Goal: Communication & Community: Answer question/provide support

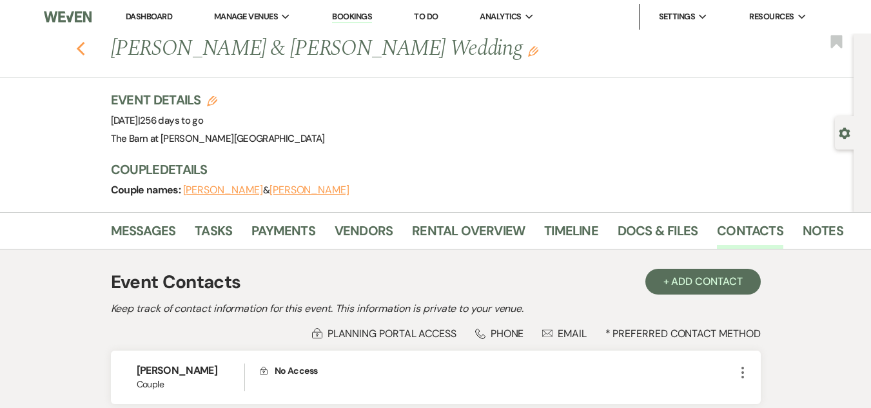
click at [86, 43] on icon "Previous" at bounding box center [81, 48] width 10 height 15
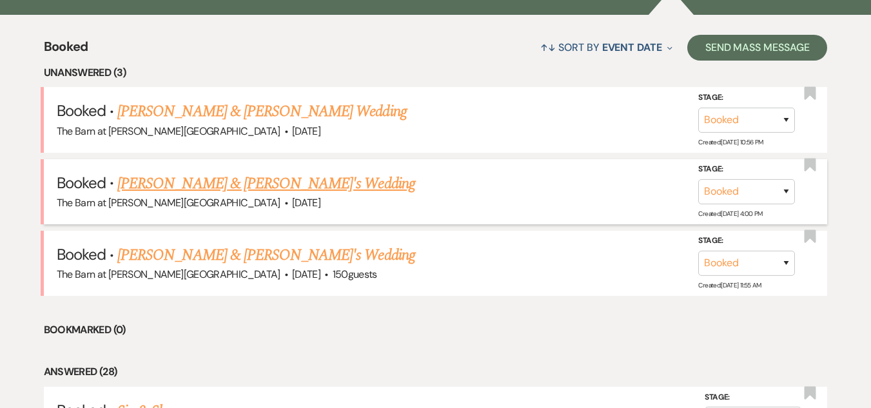
scroll to position [500, 0]
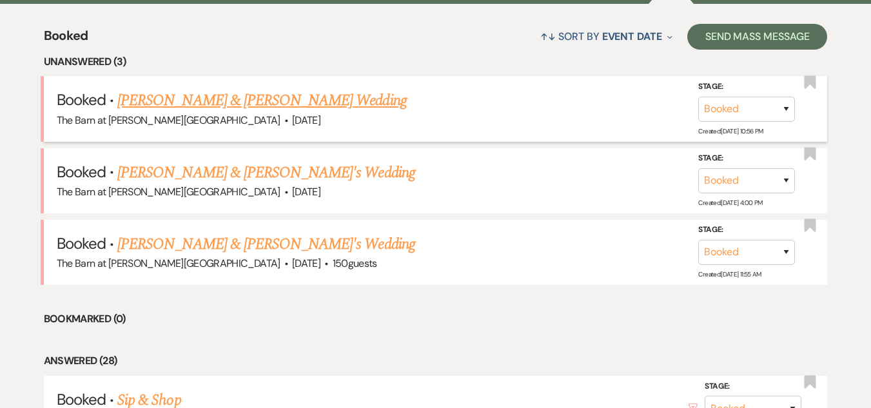
click at [274, 99] on link "[PERSON_NAME] & [PERSON_NAME] Wedding" at bounding box center [261, 100] width 289 height 23
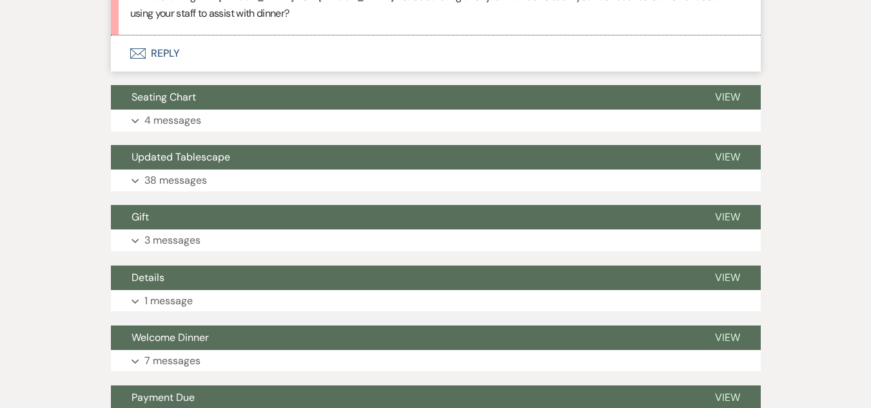
click at [165, 49] on button "Envelope Reply" at bounding box center [436, 53] width 650 height 36
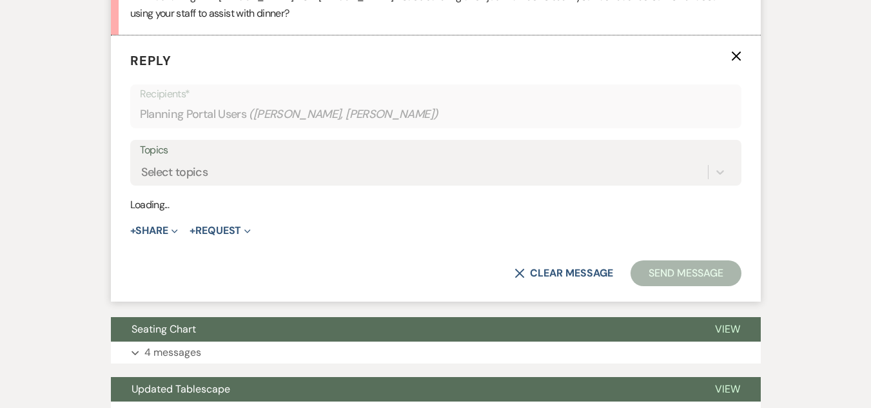
scroll to position [464, 0]
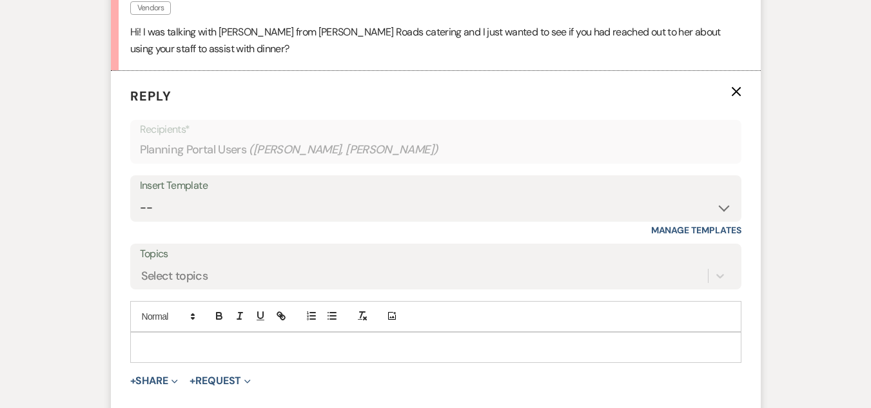
drag, startPoint x: 334, startPoint y: 360, endPoint x: 337, endPoint y: 353, distance: 7.5
click at [337, 353] on div at bounding box center [436, 348] width 610 height 30
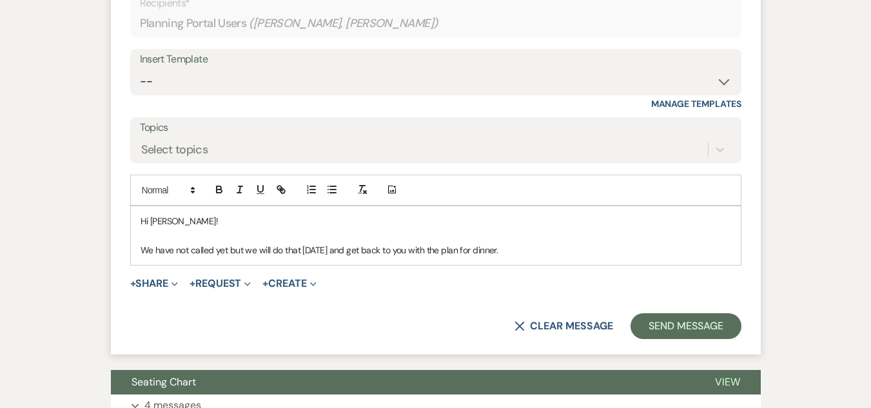
scroll to position [593, 0]
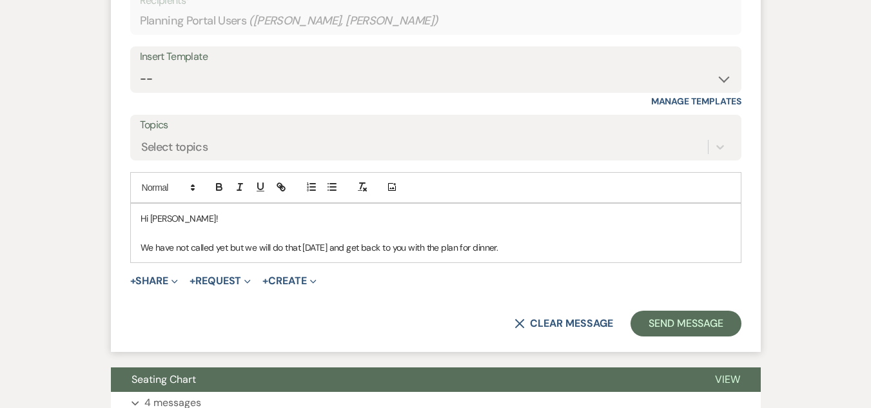
click at [141, 246] on p "We have not called yet but we will do that [DATE] and get back to you with the …" at bounding box center [436, 248] width 591 height 14
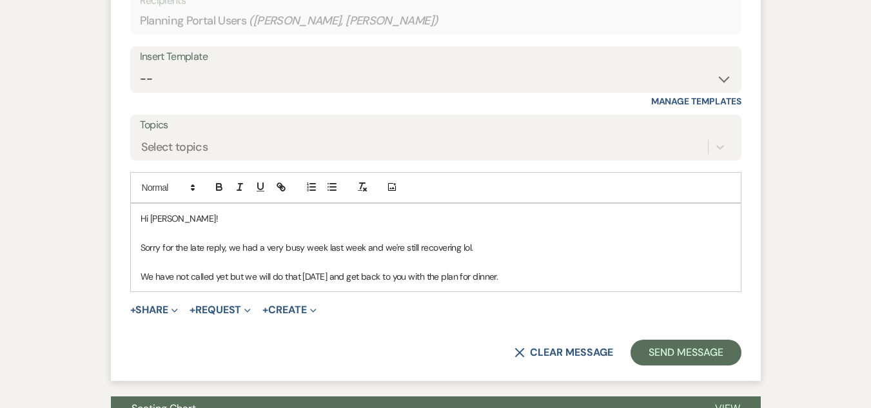
click at [515, 277] on p "We have not called yet but we will do that [DATE] and get back to you with the …" at bounding box center [436, 277] width 591 height 14
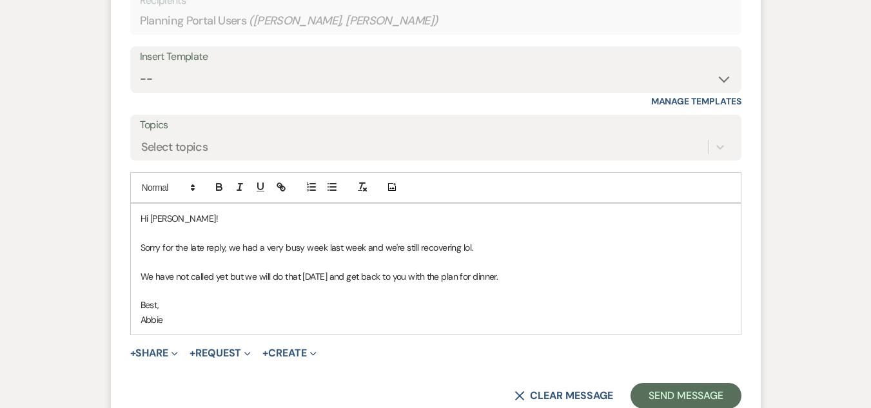
click at [137, 279] on div "Hi [PERSON_NAME]! Sorry for the late reply, we had a very busy week last week a…" at bounding box center [436, 269] width 610 height 131
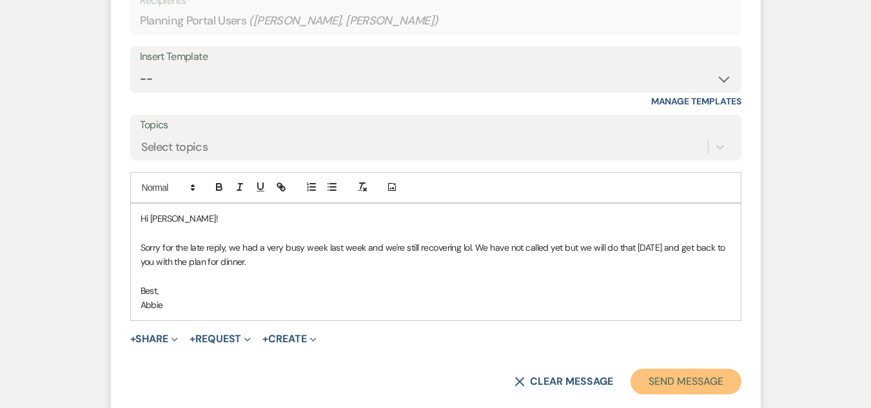
click at [669, 377] on button "Send Message" at bounding box center [686, 382] width 110 height 26
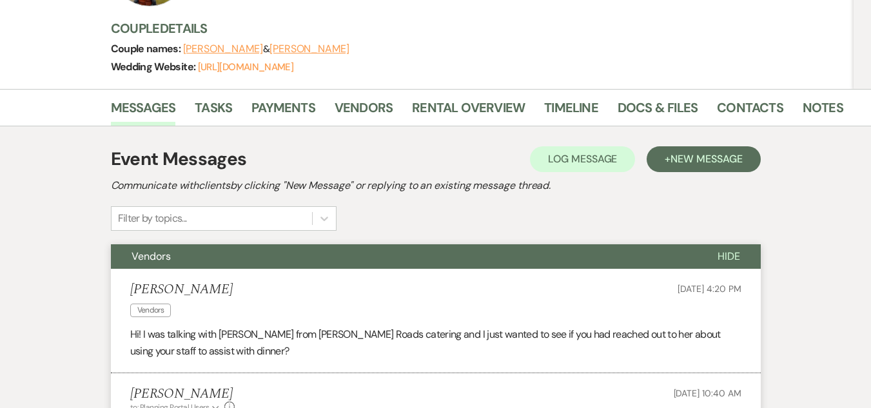
scroll to position [159, 0]
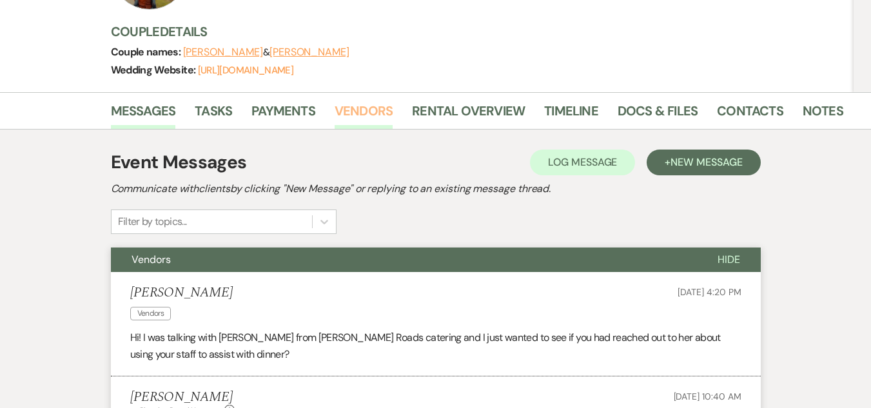
click at [358, 112] on link "Vendors" at bounding box center [364, 115] width 58 height 28
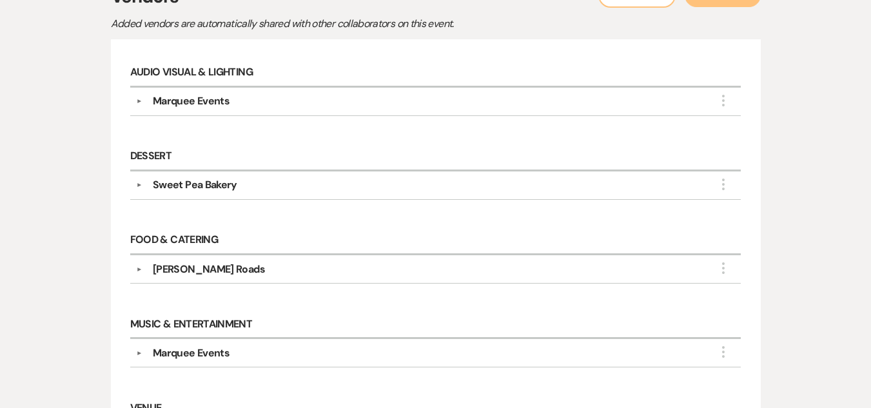
scroll to position [325, 0]
click at [245, 262] on div "[PERSON_NAME] Roads" at bounding box center [439, 268] width 593 height 15
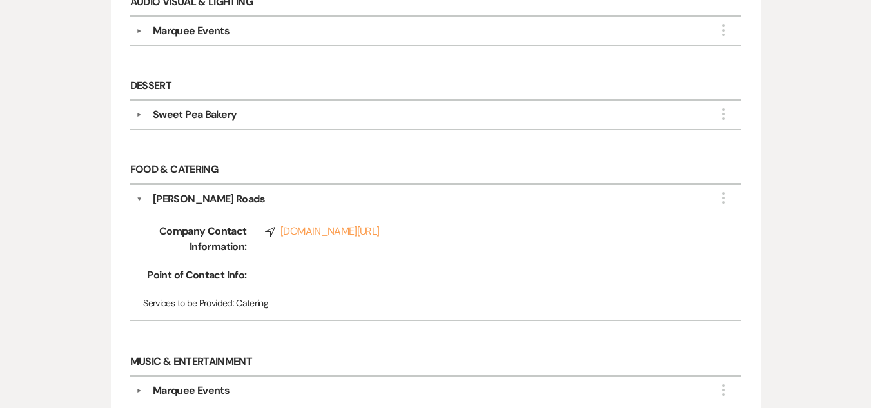
scroll to position [397, 0]
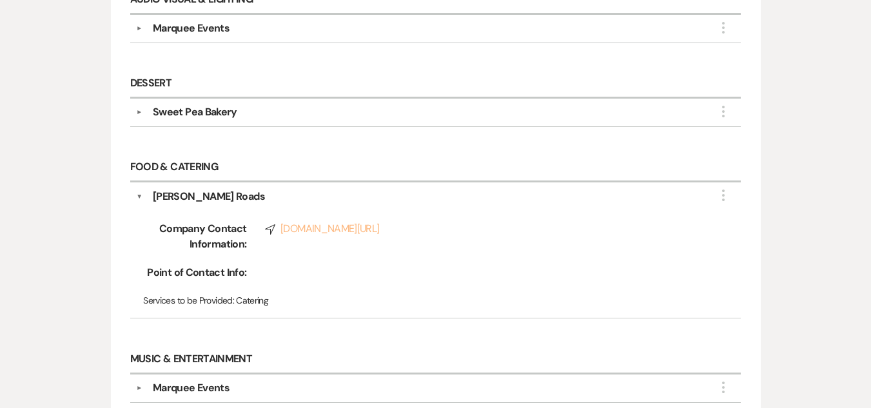
click at [312, 226] on link "Compass [DOMAIN_NAME][URL]" at bounding box center [485, 228] width 440 height 15
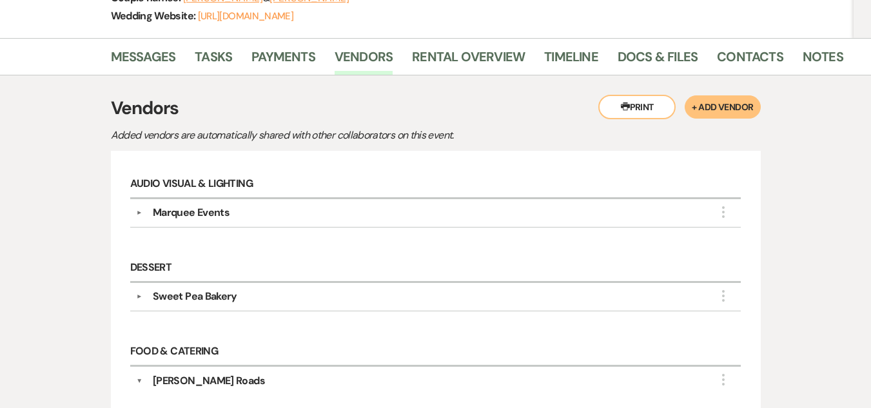
scroll to position [187, 0]
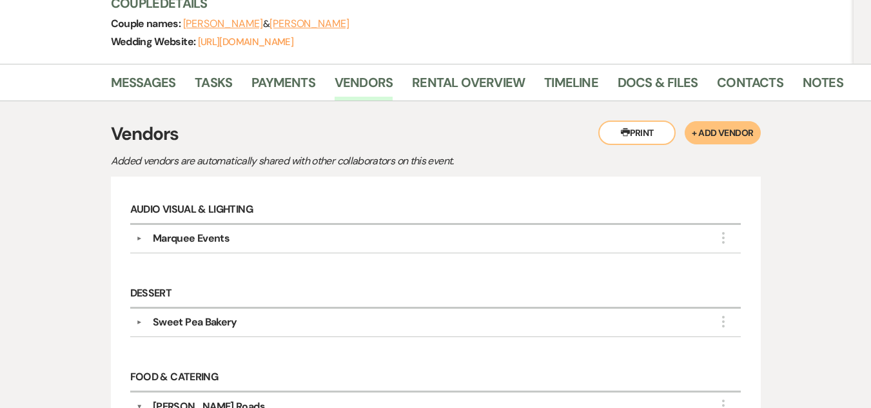
click at [658, 71] on li "Docs & Files" at bounding box center [667, 85] width 99 height 31
click at [659, 79] on link "Docs & Files" at bounding box center [658, 86] width 80 height 28
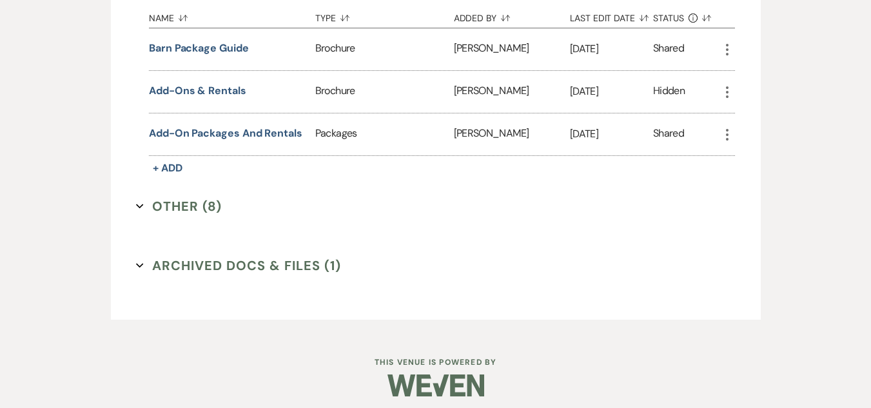
scroll to position [1689, 0]
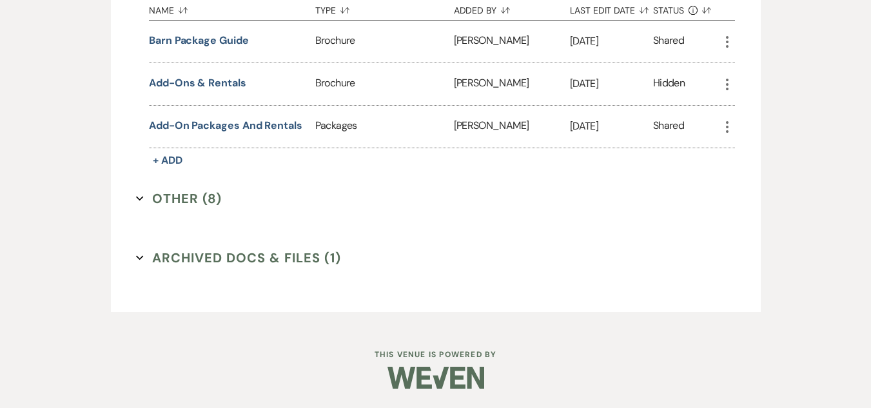
click at [190, 195] on button "Other (8) Expand" at bounding box center [179, 198] width 86 height 19
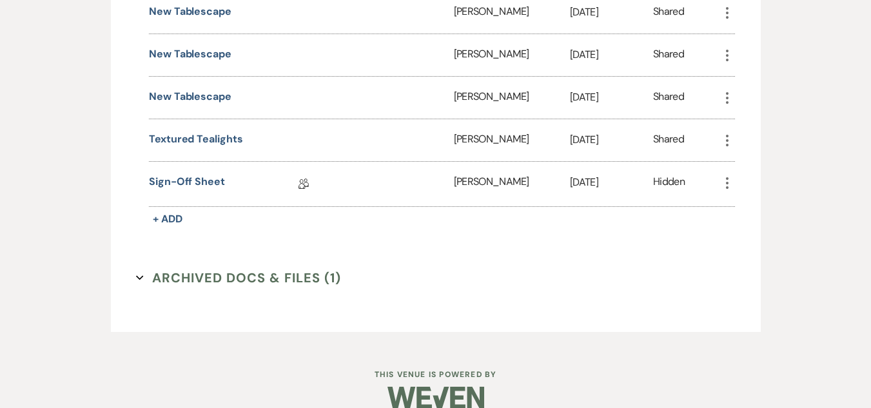
scroll to position [2079, 0]
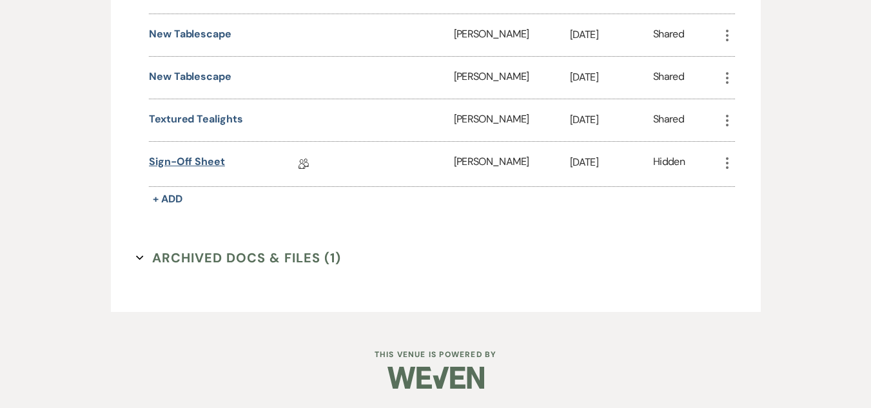
click at [200, 162] on link "Sign-off Sheet" at bounding box center [187, 164] width 76 height 20
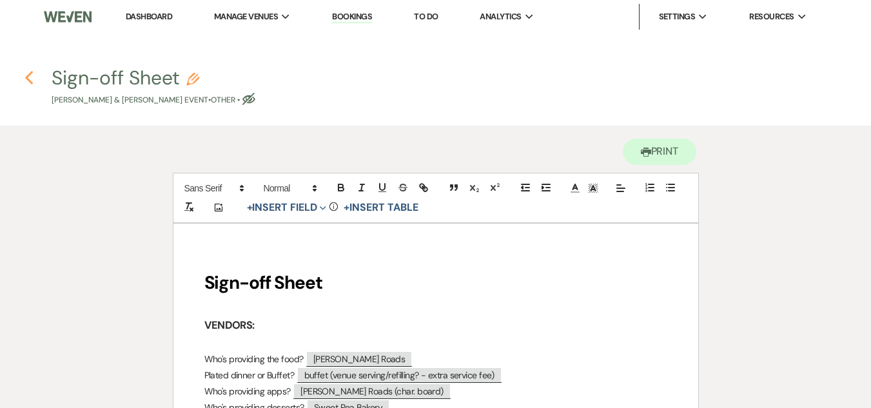
click at [27, 74] on icon "Previous" at bounding box center [30, 77] width 10 height 15
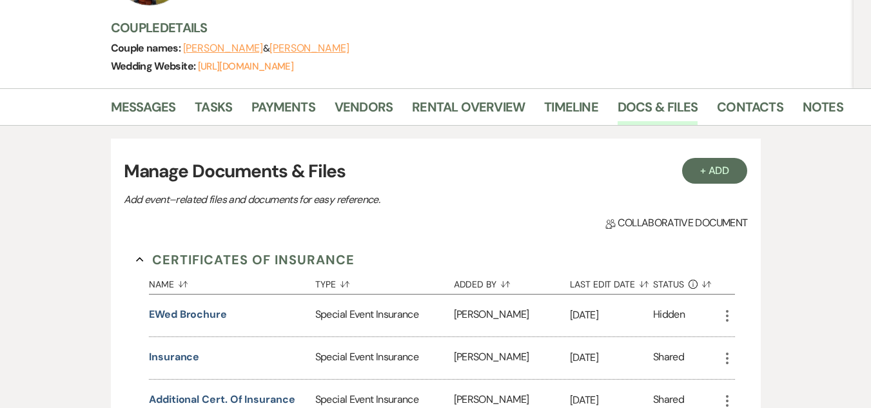
scroll to position [141, 0]
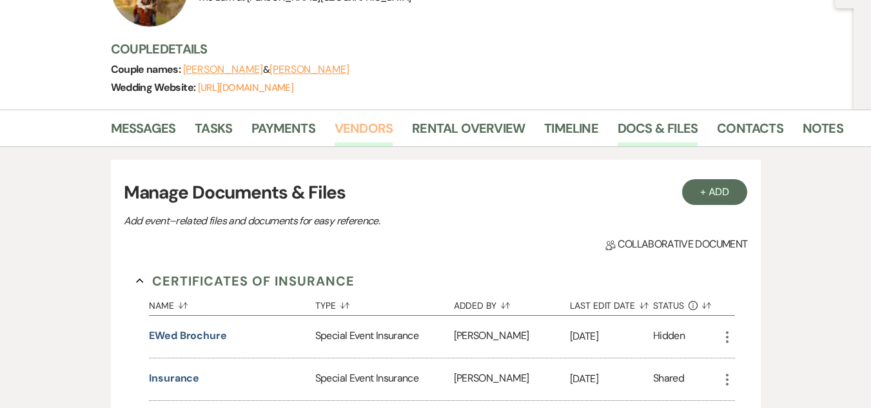
click at [379, 127] on link "Vendors" at bounding box center [364, 132] width 58 height 28
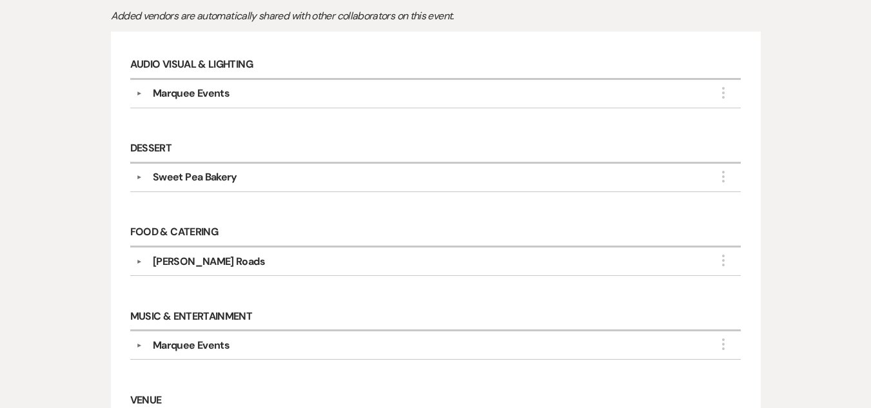
scroll to position [335, 0]
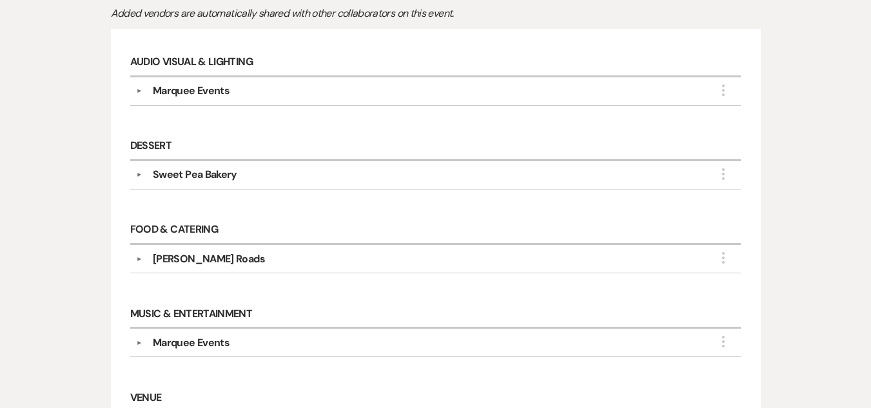
click at [178, 257] on div "[PERSON_NAME] Roads" at bounding box center [209, 259] width 112 height 15
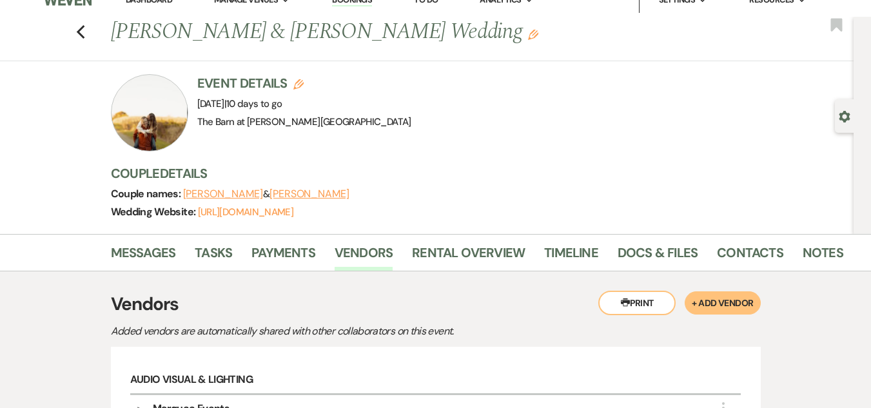
scroll to position [0, 0]
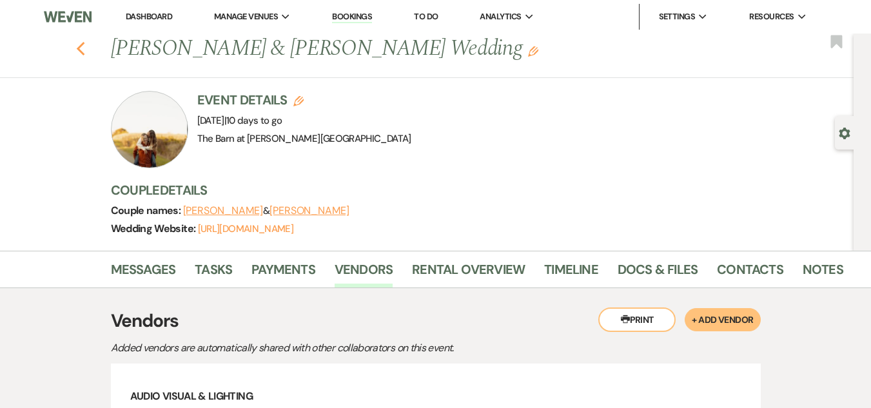
click at [84, 45] on use "button" at bounding box center [80, 49] width 8 height 14
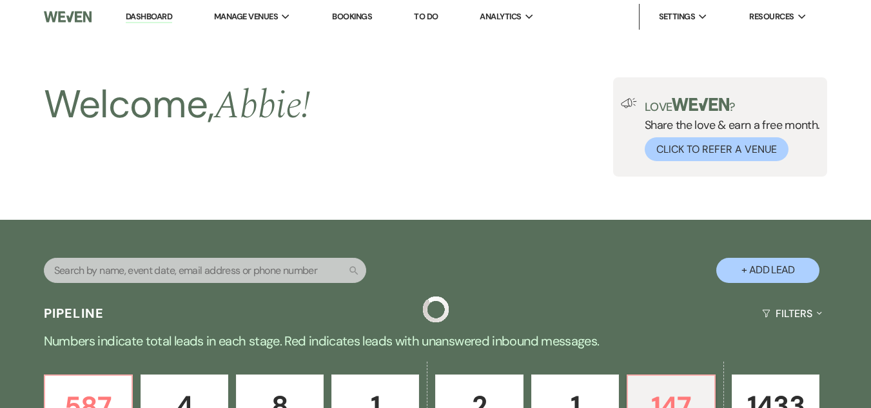
scroll to position [500, 0]
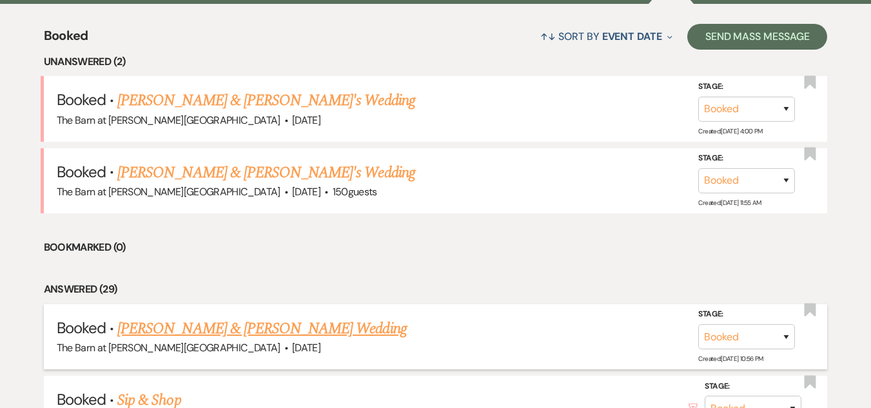
click at [305, 341] on div "The Barn at [PERSON_NAME][GEOGRAPHIC_DATA] · [DATE]" at bounding box center [436, 348] width 758 height 17
click at [305, 327] on link "[PERSON_NAME] & [PERSON_NAME] Wedding" at bounding box center [261, 328] width 289 height 23
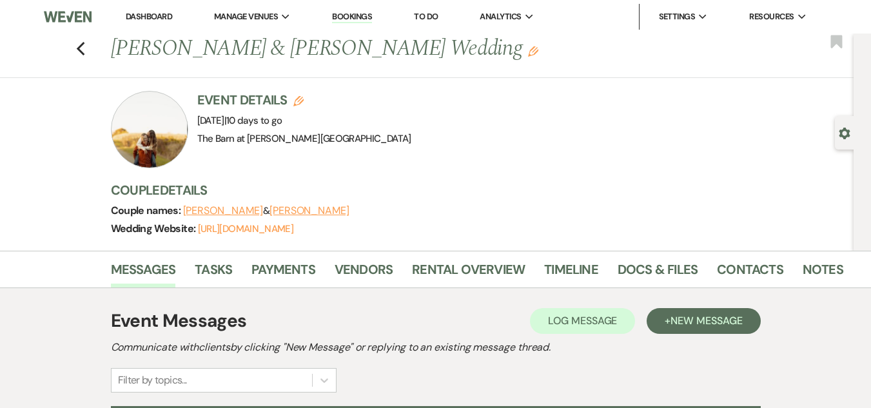
click at [447, 179] on div "Event Details Edit Event Date: [DATE] | 10 days to go Venue: [GEOGRAPHIC_DATA] …" at bounding box center [478, 171] width 735 height 160
click at [658, 264] on link "Docs & Files" at bounding box center [658, 273] width 80 height 28
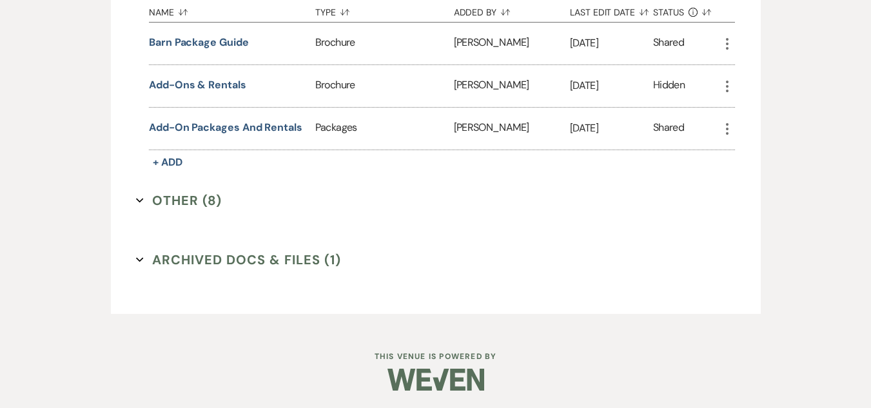
scroll to position [1689, 0]
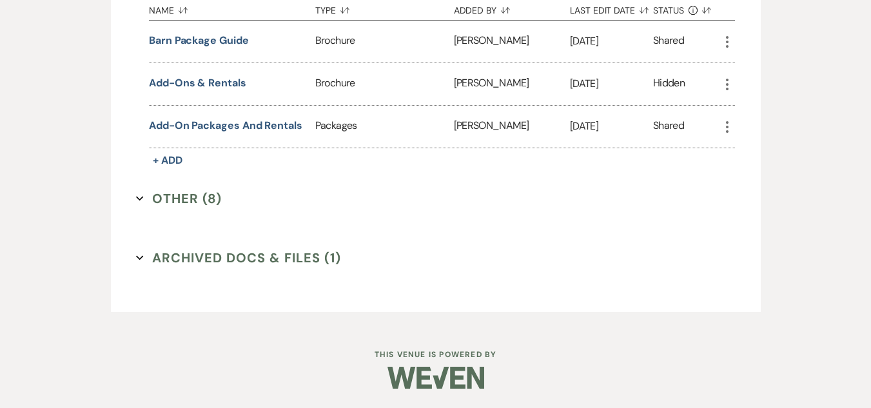
click at [210, 197] on button "Other (8) Expand" at bounding box center [179, 198] width 86 height 19
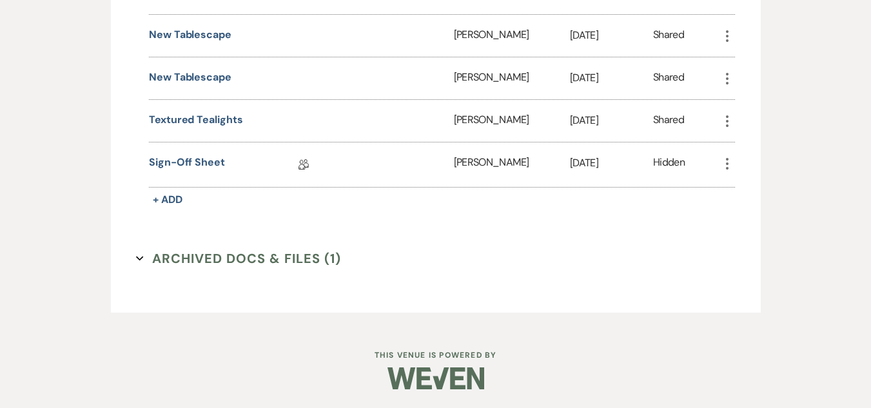
scroll to position [2079, 0]
click at [213, 158] on link "Sign-off Sheet" at bounding box center [187, 164] width 76 height 20
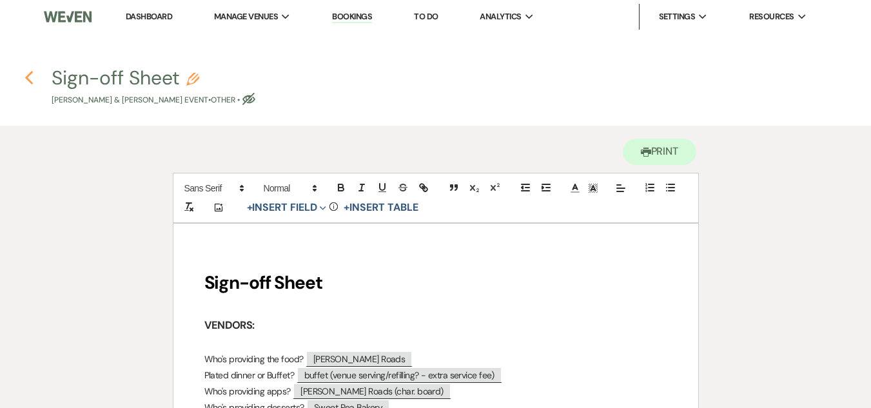
click at [30, 78] on icon "Previous" at bounding box center [30, 77] width 10 height 15
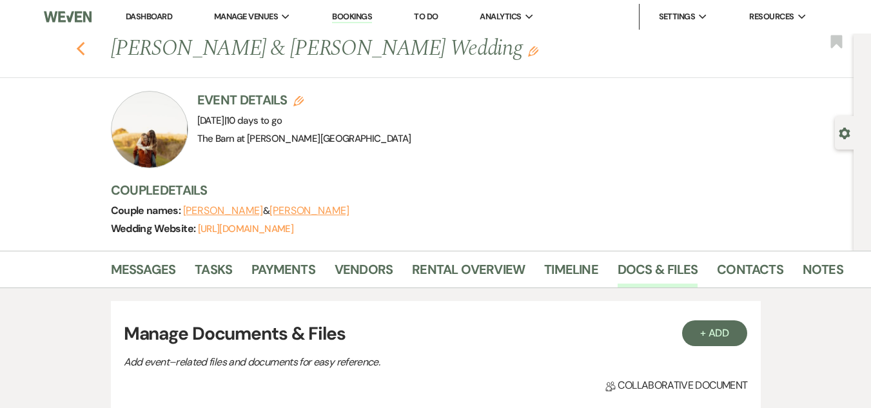
click at [83, 48] on use "button" at bounding box center [80, 49] width 8 height 14
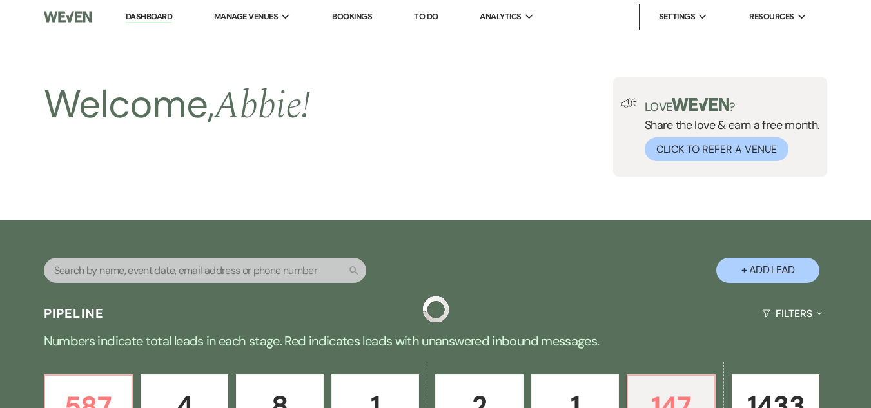
scroll to position [500, 0]
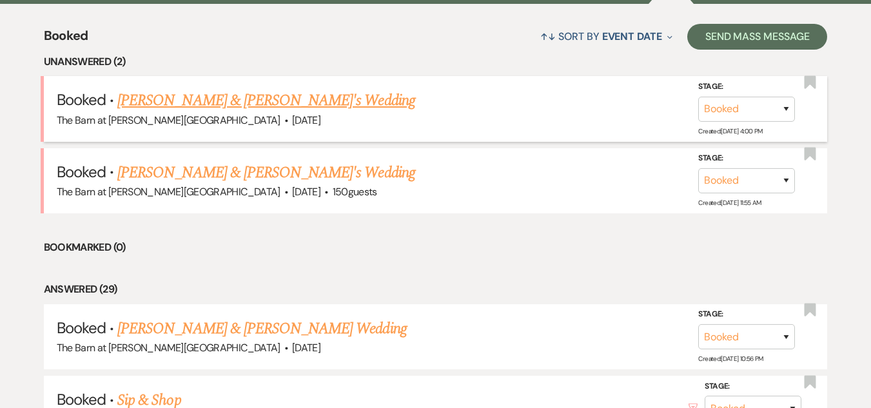
click at [273, 97] on link "[PERSON_NAME] & [PERSON_NAME]'s Wedding" at bounding box center [266, 100] width 298 height 23
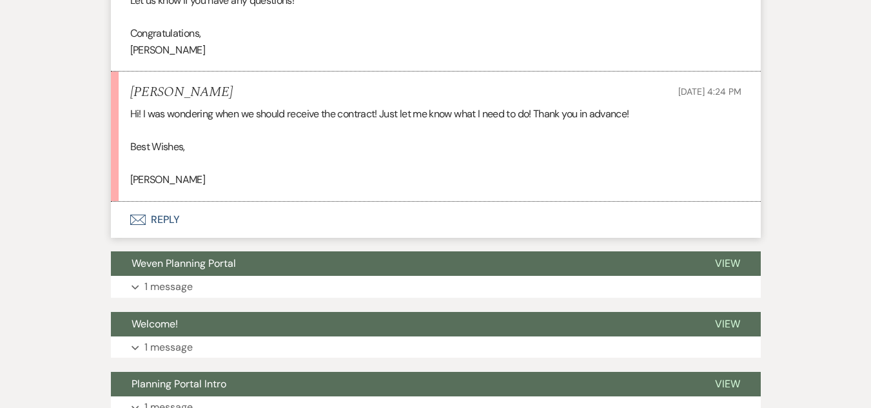
scroll to position [921, 0]
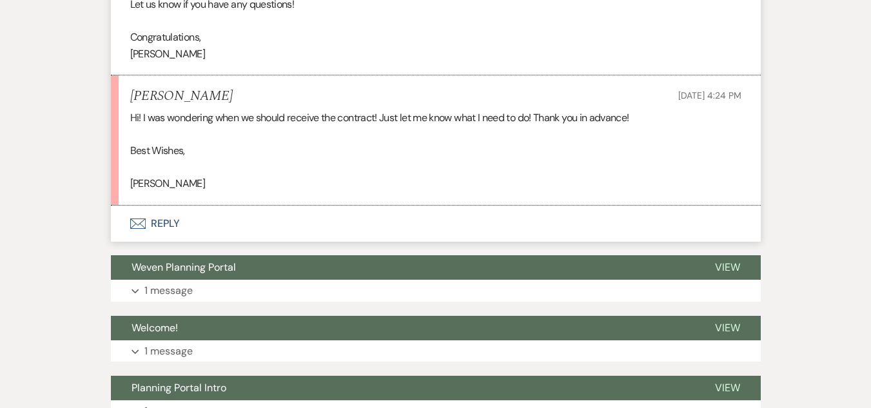
click at [161, 222] on button "Envelope Reply" at bounding box center [436, 224] width 650 height 36
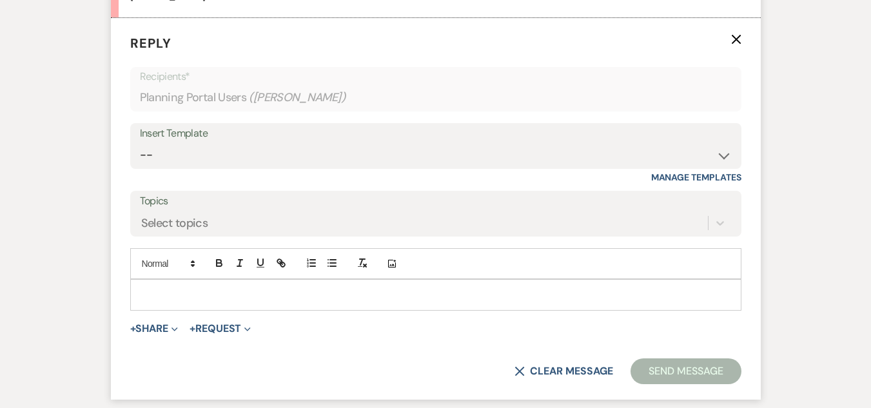
scroll to position [1114, 0]
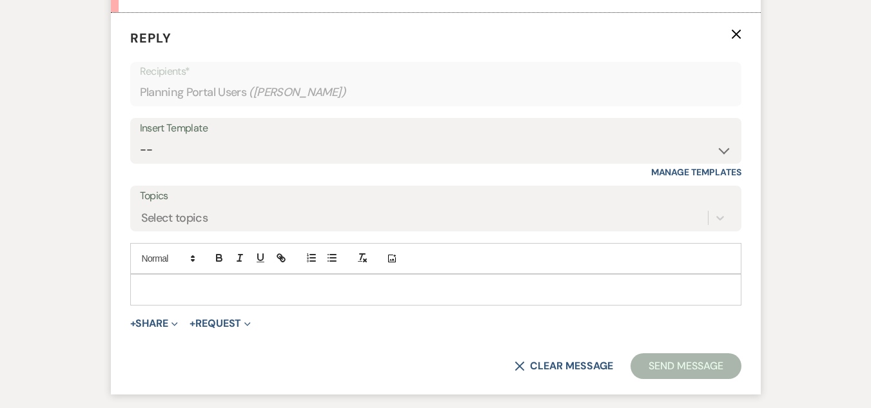
click at [281, 297] on p at bounding box center [436, 289] width 591 height 14
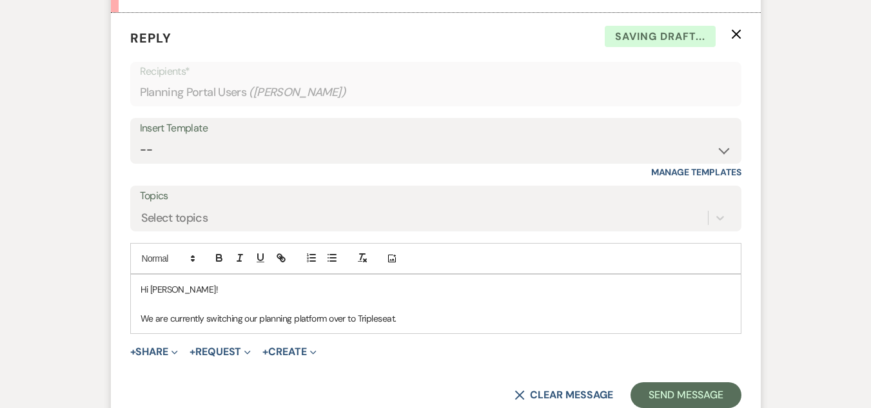
click at [356, 317] on p "We are currently switching our planning platform over to Tripleseat." at bounding box center [436, 319] width 591 height 14
click at [517, 320] on p "We are currently switching our planning platform over to a new one called Tripl…" at bounding box center [436, 319] width 591 height 14
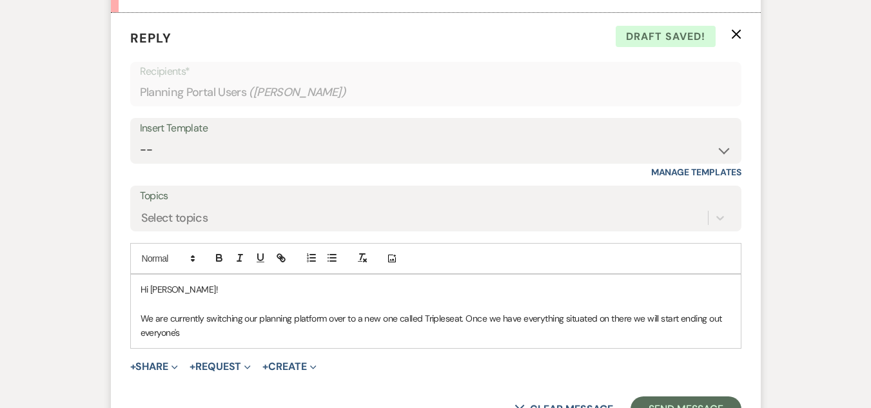
click at [677, 317] on p "We are currently switching our planning platform over to a new one called Tripl…" at bounding box center [436, 326] width 591 height 29
click at [678, 337] on p "We are currently switching our planning platform over to a new one called Tripl…" at bounding box center [436, 326] width 591 height 29
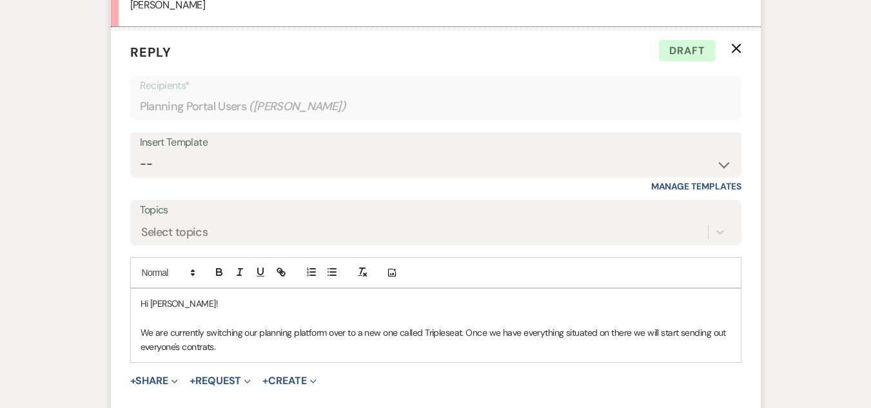
scroll to position [1151, 0]
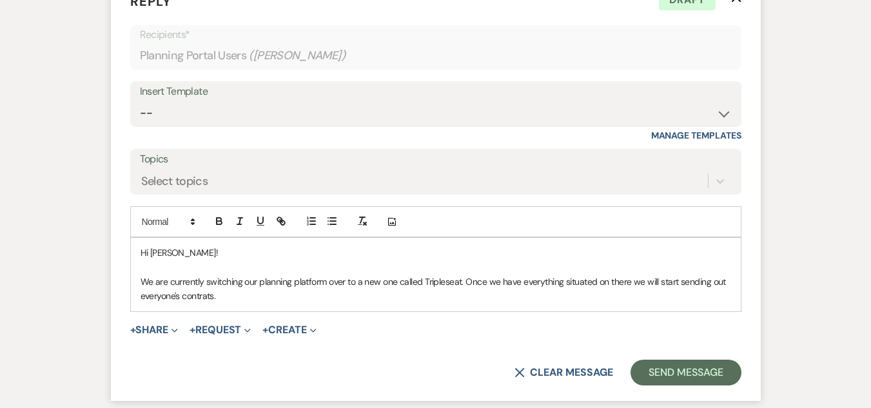
click at [207, 295] on p "We are currently switching our planning platform over to a new one called Tripl…" at bounding box center [436, 289] width 591 height 29
click at [247, 298] on p "We are currently switching our planning platform over to a new one called Tripl…" at bounding box center [436, 289] width 591 height 29
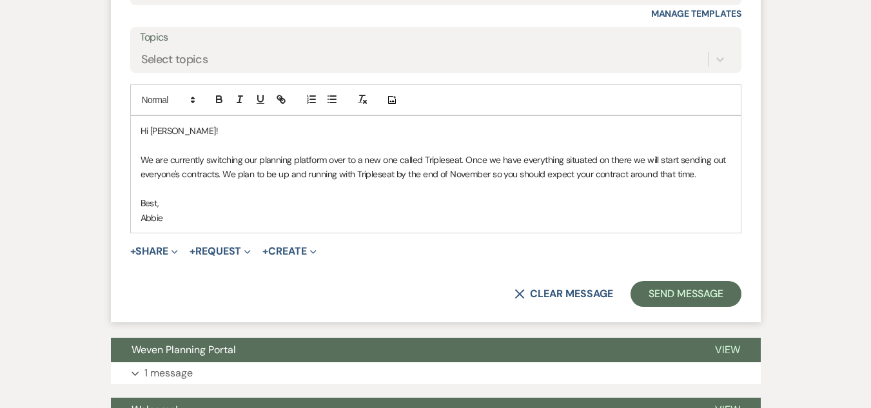
scroll to position [1275, 0]
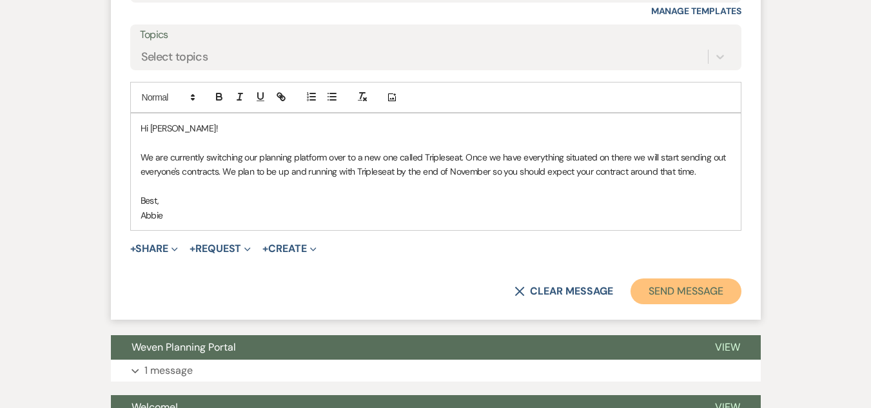
click at [677, 300] on button "Send Message" at bounding box center [686, 292] width 110 height 26
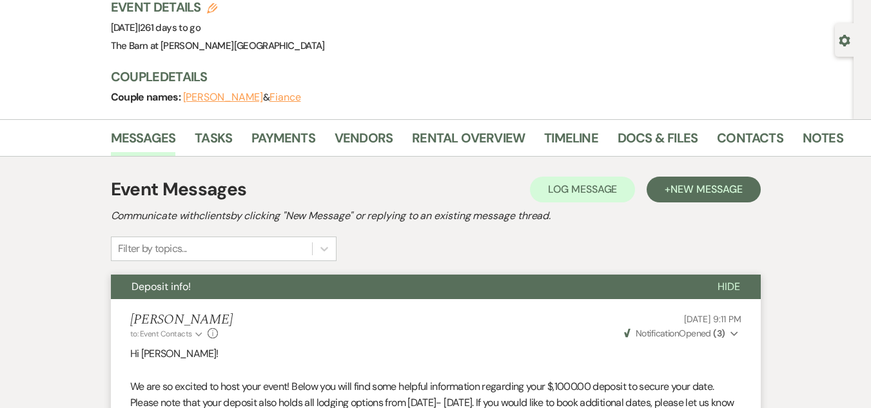
scroll to position [0, 0]
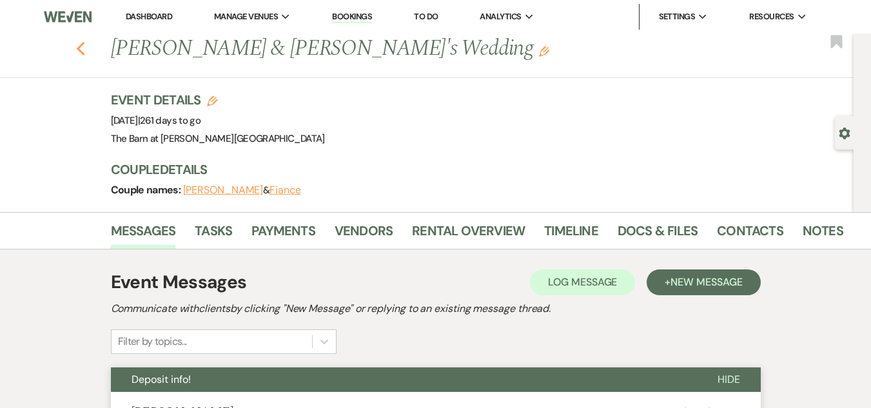
click at [81, 46] on icon "Previous" at bounding box center [81, 48] width 10 height 15
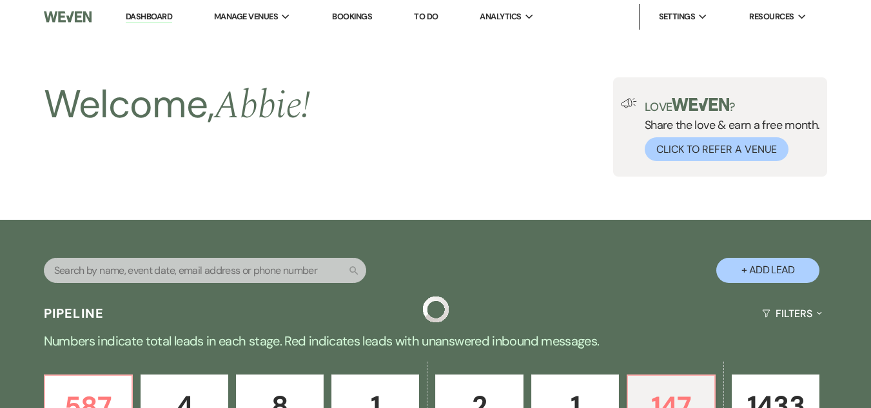
scroll to position [500, 0]
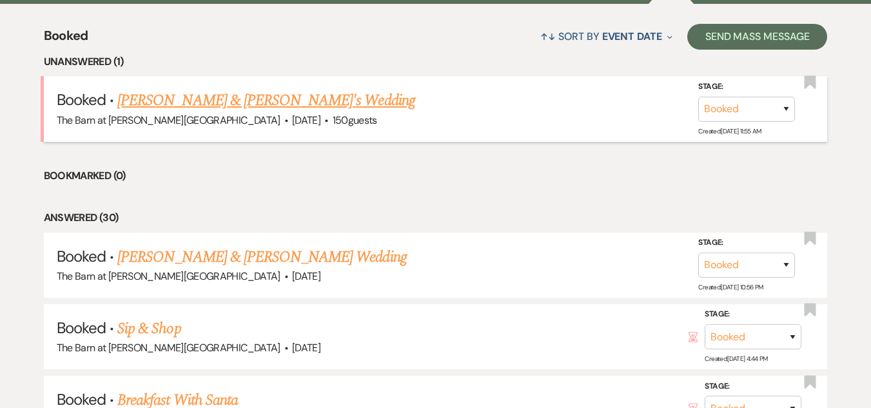
click at [222, 95] on link "[PERSON_NAME] & [PERSON_NAME]'s Wedding" at bounding box center [266, 100] width 298 height 23
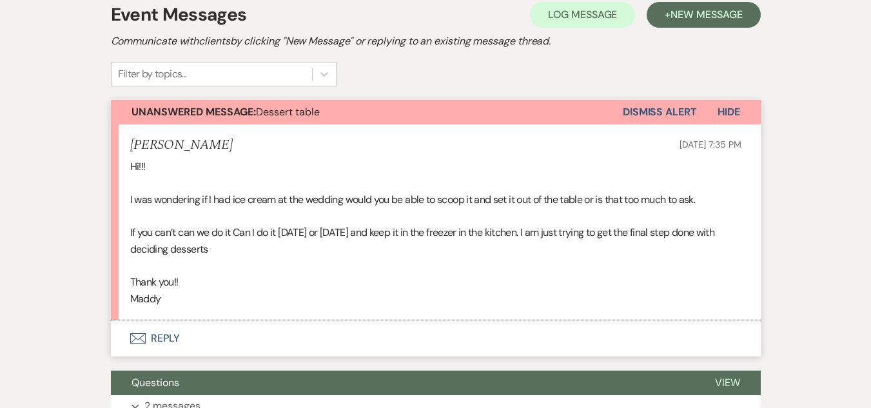
scroll to position [281, 0]
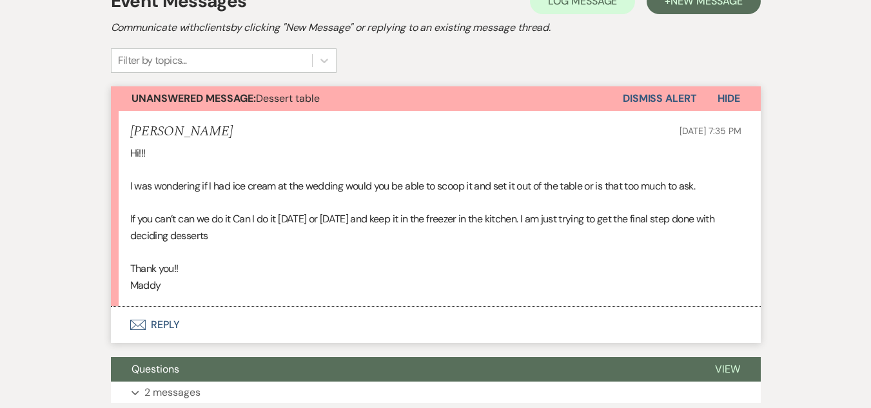
click at [157, 328] on button "Envelope Reply" at bounding box center [436, 325] width 650 height 36
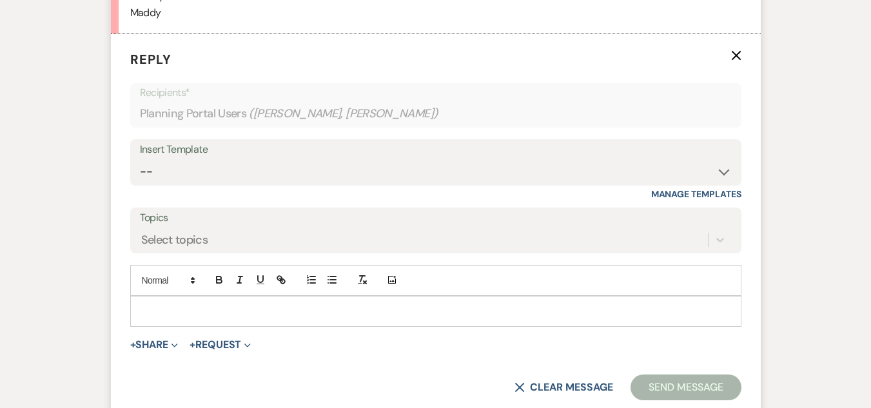
scroll to position [575, 0]
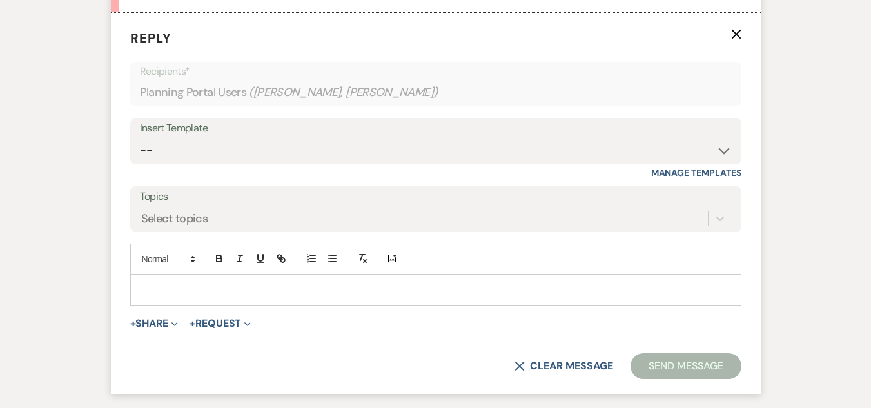
click at [258, 290] on p at bounding box center [436, 290] width 591 height 14
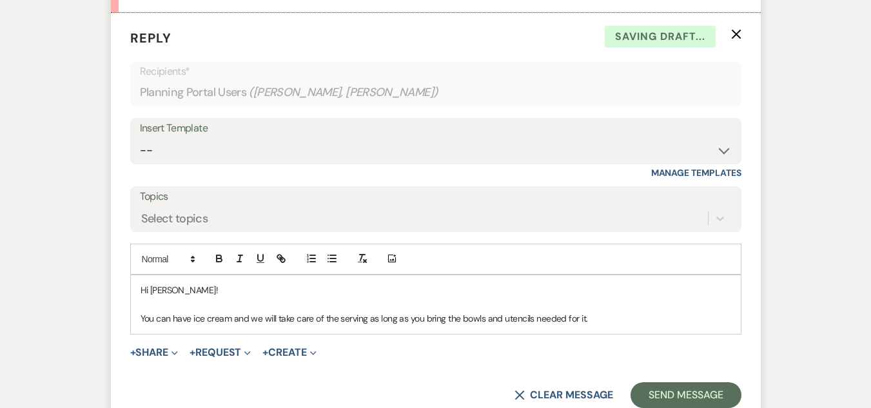
click at [509, 325] on p "You can have ice cream and we will take care of the serving as long as you brin…" at bounding box center [436, 319] width 591 height 14
click at [630, 308] on p at bounding box center [436, 304] width 591 height 14
click at [629, 328] on div "Hi [PERSON_NAME]! You can have ice cream and we will take care of the serving a…" at bounding box center [436, 304] width 610 height 59
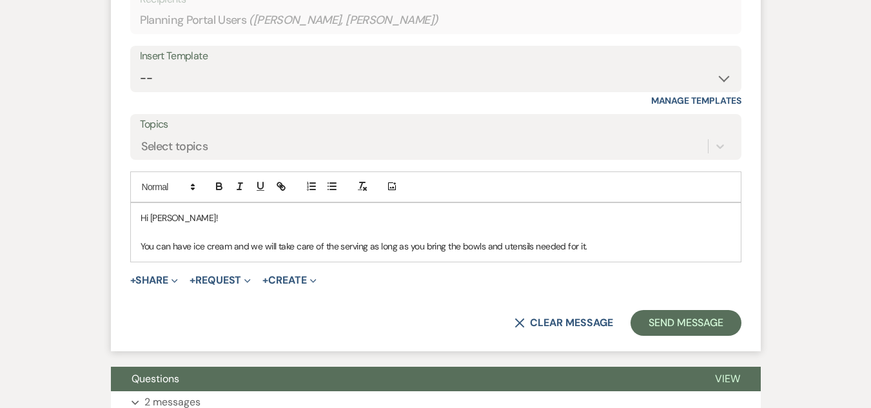
scroll to position [651, 0]
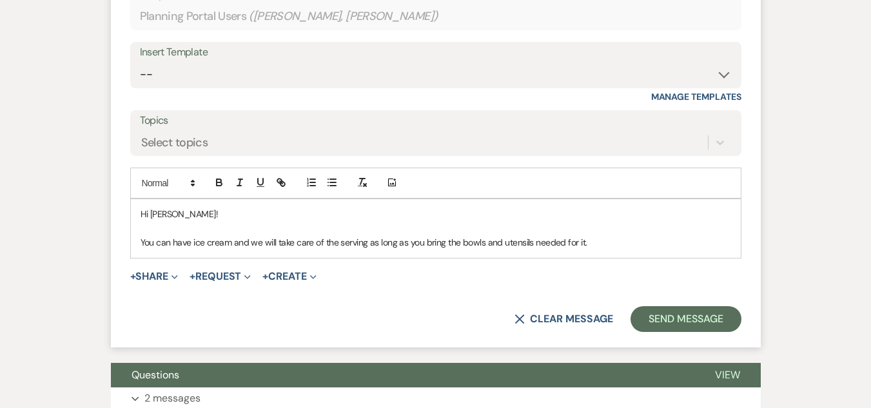
click at [184, 243] on p "You can have ice cream and we will take care of the serving as long as you brin…" at bounding box center [436, 242] width 591 height 14
click at [622, 247] on p "You can bring ice cream and we will take care of the serving as long as you bri…" at bounding box center [436, 242] width 591 height 14
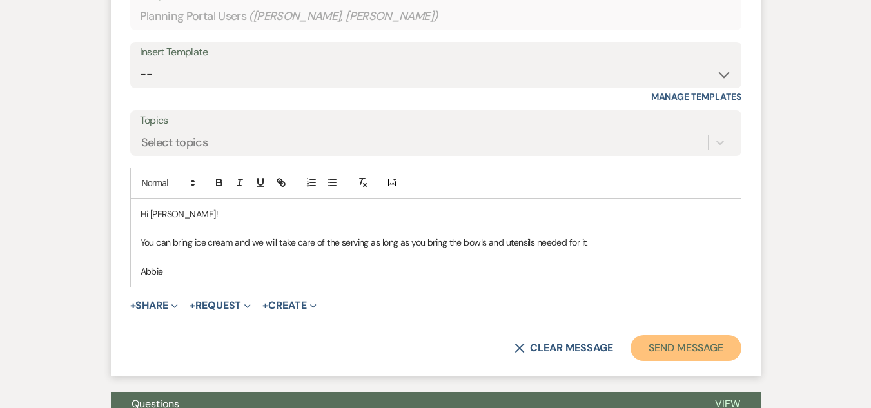
click at [666, 343] on button "Send Message" at bounding box center [686, 348] width 110 height 26
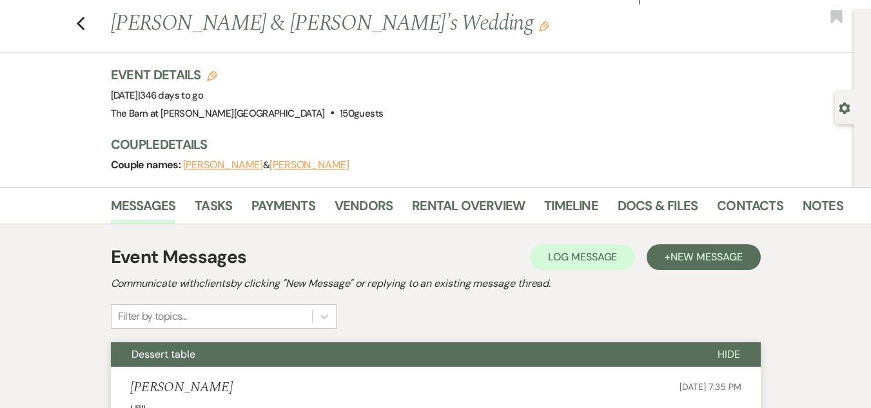
scroll to position [0, 0]
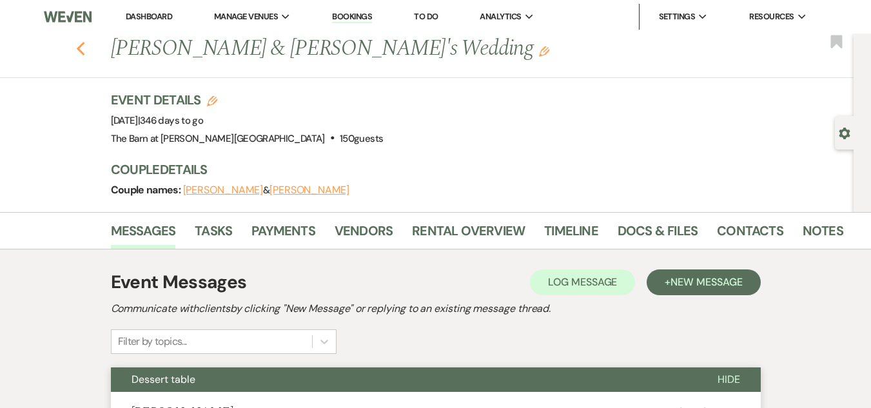
click at [84, 45] on icon "Previous" at bounding box center [81, 48] width 10 height 15
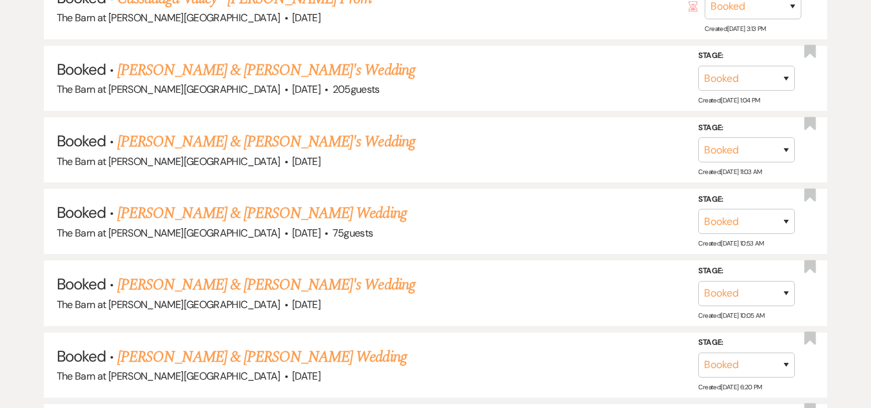
scroll to position [1180, 0]
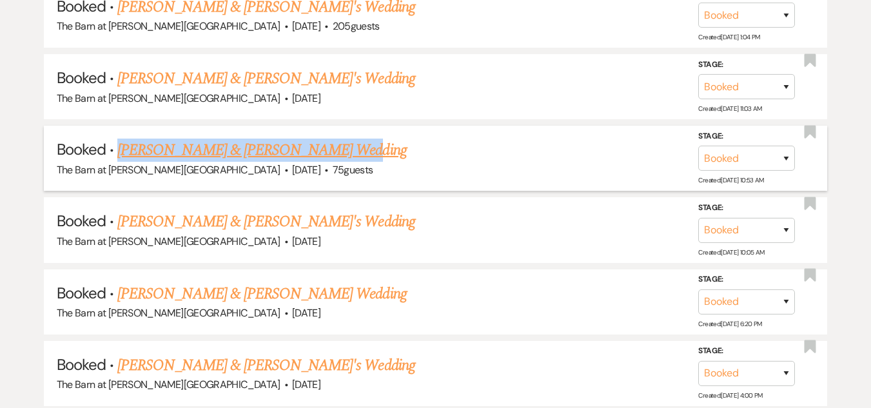
drag, startPoint x: 114, startPoint y: 148, endPoint x: 323, endPoint y: 146, distance: 209.0
click at [323, 146] on h5 "Booked · [PERSON_NAME] & [PERSON_NAME] Wedding" at bounding box center [436, 150] width 758 height 23
copy link "[PERSON_NAME] & [PERSON_NAME]"
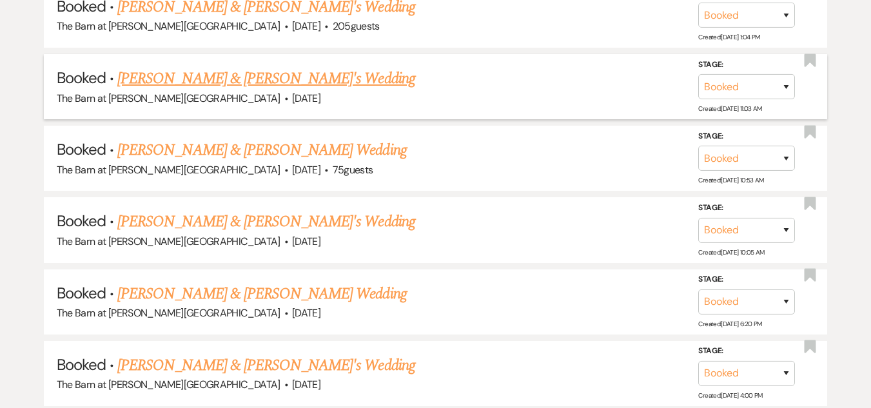
click at [376, 86] on h5 "Booked · [PERSON_NAME] & [PERSON_NAME]'s Wedding" at bounding box center [436, 78] width 758 height 23
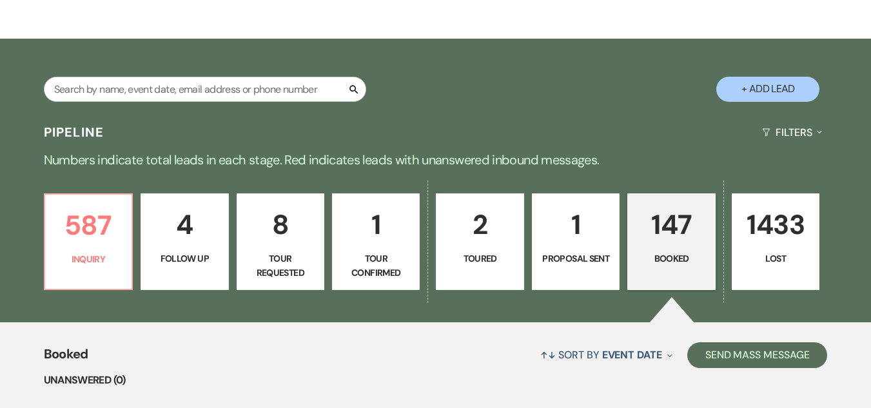
scroll to position [212, 0]
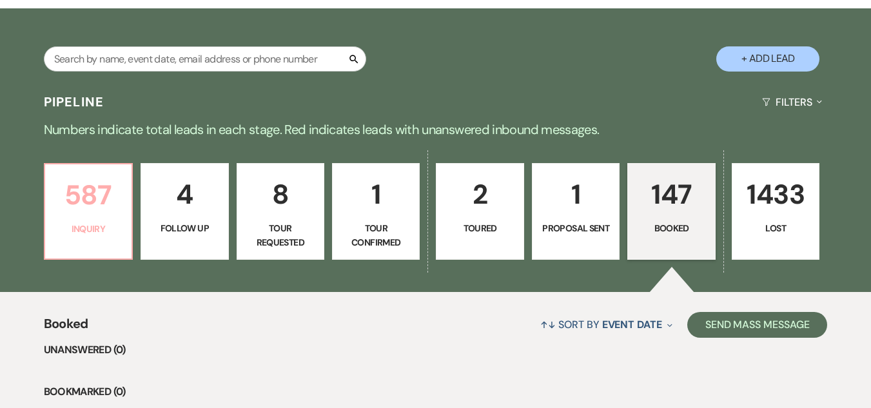
click at [87, 210] on p "587" at bounding box center [88, 194] width 71 height 43
